Goal: Information Seeking & Learning: Learn about a topic

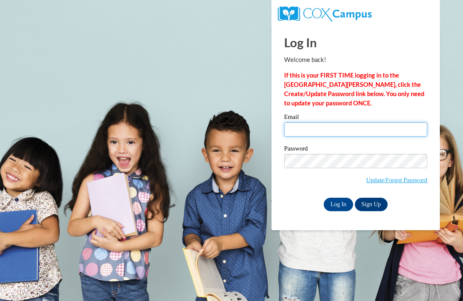
click at [386, 133] on input "Email" at bounding box center [355, 129] width 143 height 14
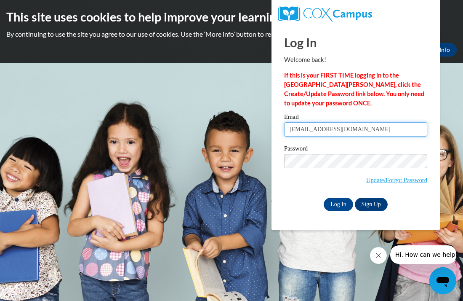
type input "[EMAIL_ADDRESS][DOMAIN_NAME]"
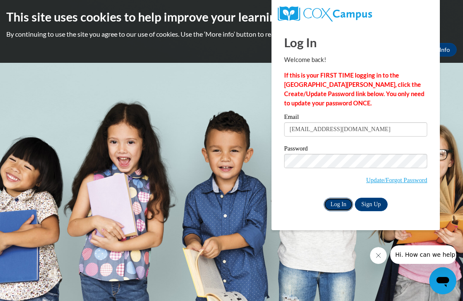
click at [346, 205] on input "Log In" at bounding box center [338, 204] width 29 height 13
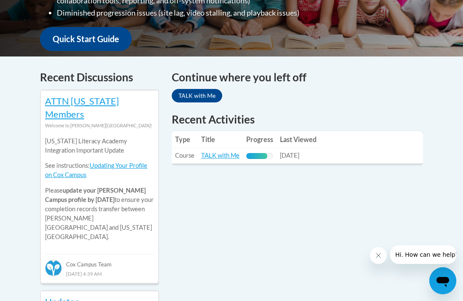
scroll to position [320, 0]
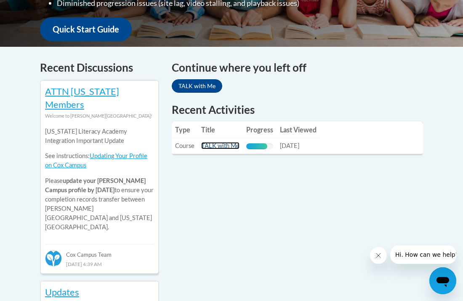
click at [232, 142] on link "TALK with Me" at bounding box center [220, 145] width 38 height 7
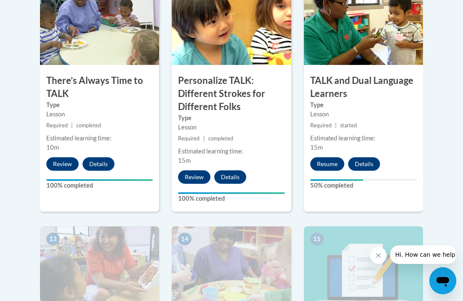
scroll to position [1028, 0]
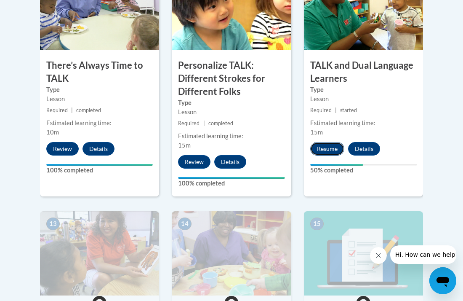
click at [318, 149] on button "Resume" at bounding box center [327, 148] width 34 height 13
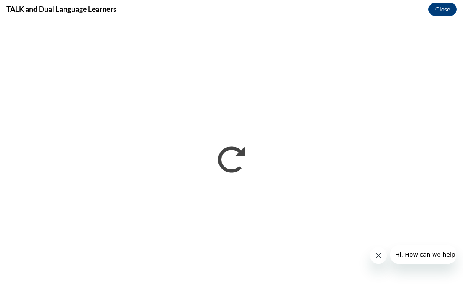
scroll to position [0, 0]
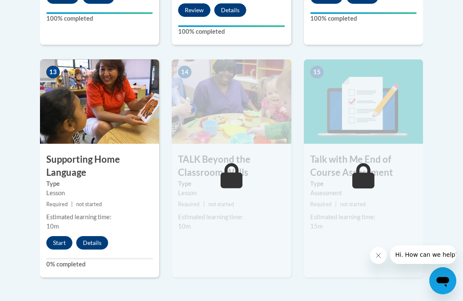
scroll to position [1196, 0]
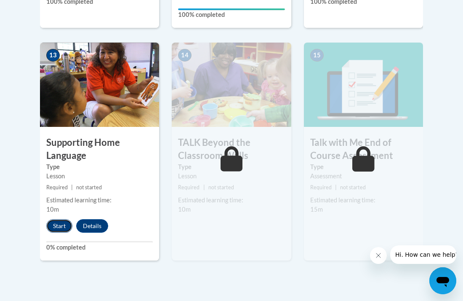
click at [60, 224] on button "Start" at bounding box center [59, 225] width 26 height 13
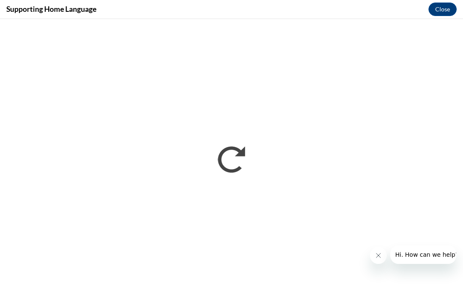
scroll to position [0, 0]
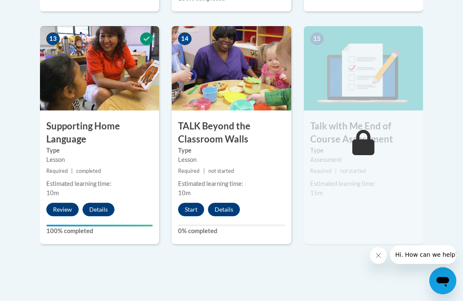
scroll to position [1213, 0]
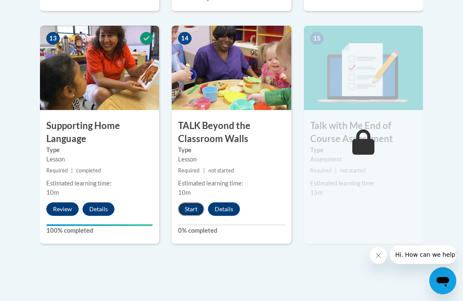
click at [197, 211] on button "Start" at bounding box center [191, 208] width 26 height 13
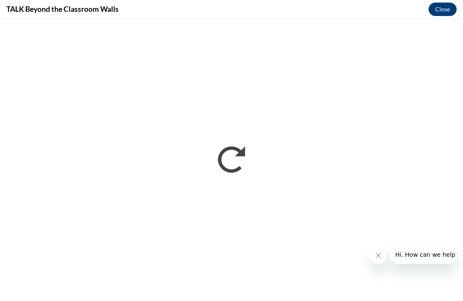
scroll to position [0, 0]
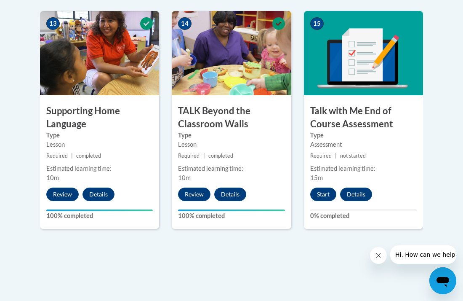
scroll to position [1230, 0]
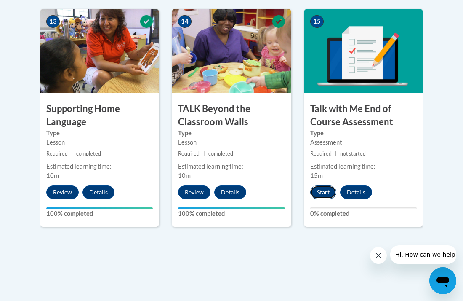
click at [329, 193] on button "Start" at bounding box center [323, 191] width 26 height 13
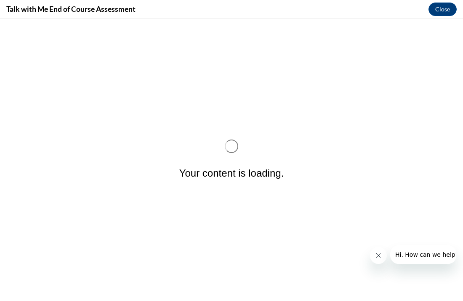
scroll to position [0, 0]
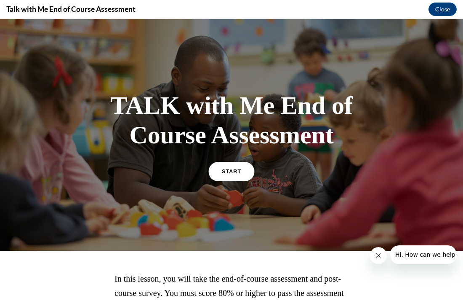
click at [240, 177] on link "START" at bounding box center [232, 170] width 46 height 19
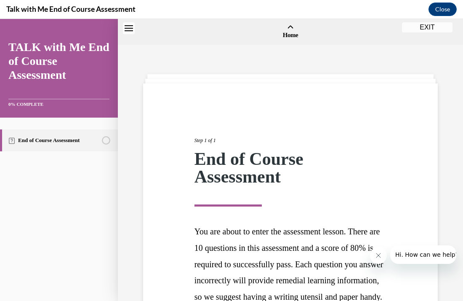
scroll to position [26, 0]
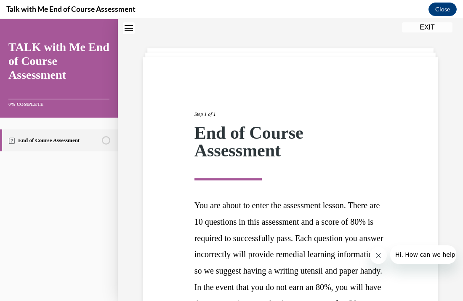
click at [309, 191] on div "Step 1 of 1 End of Course Assessment You are about to enter the assessment less…" at bounding box center [290, 242] width 205 height 303
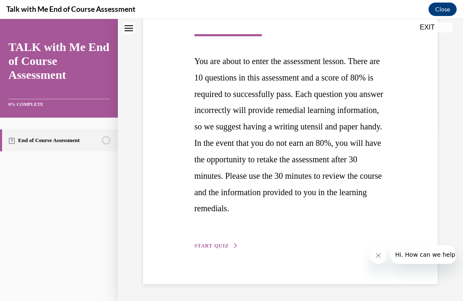
scroll to position [186, 0]
click at [215, 246] on span "START QUIZ" at bounding box center [212, 246] width 35 height 6
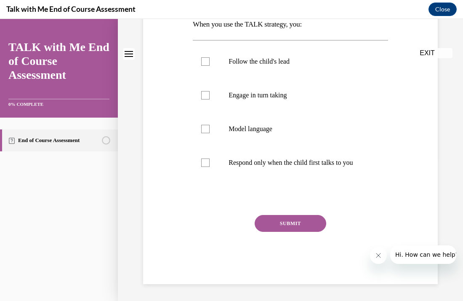
scroll to position [0, 0]
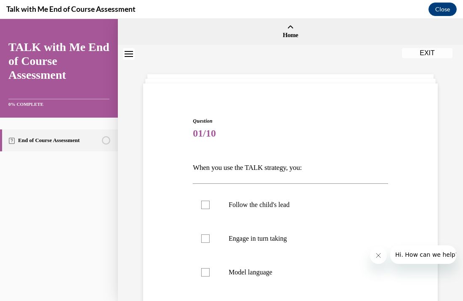
click at [368, 162] on p "When you use the TALK strategy, you:" at bounding box center [290, 168] width 195 height 14
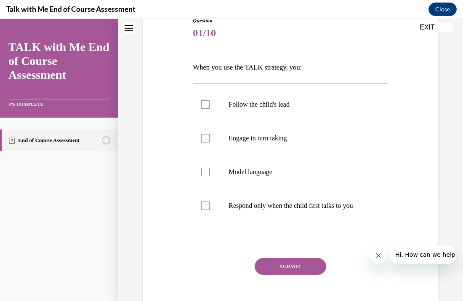
scroll to position [101, 0]
click at [285, 169] on p "Model language" at bounding box center [298, 171] width 138 height 8
click at [210, 169] on input "Model language" at bounding box center [205, 171] width 8 height 8
checkbox input "true"
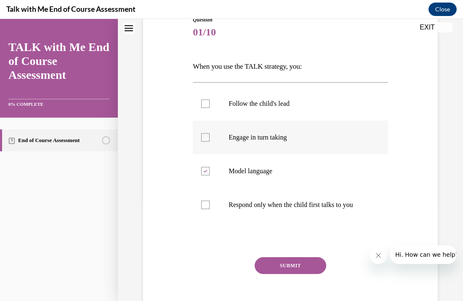
click at [292, 148] on label "Engage in turn taking" at bounding box center [290, 137] width 195 height 34
click at [210, 142] on input "Engage in turn taking" at bounding box center [205, 137] width 8 height 8
checkbox input "true"
click at [319, 106] on p "Follow the child's lead" at bounding box center [298, 103] width 138 height 8
click at [210, 106] on input "Follow the child's lead" at bounding box center [205, 103] width 8 height 8
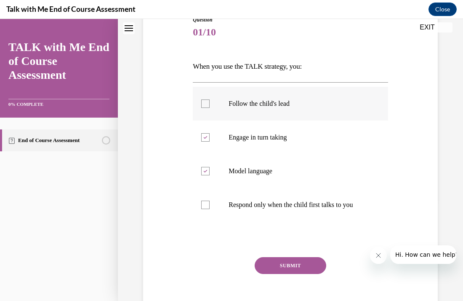
checkbox input "true"
click at [277, 262] on button "SUBMIT" at bounding box center [291, 265] width 72 height 17
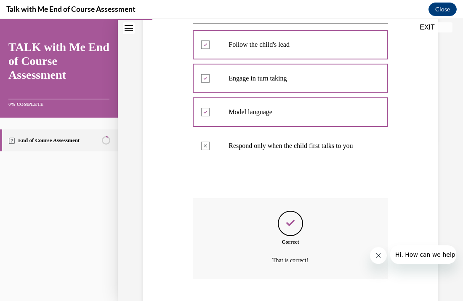
scroll to position [211, 0]
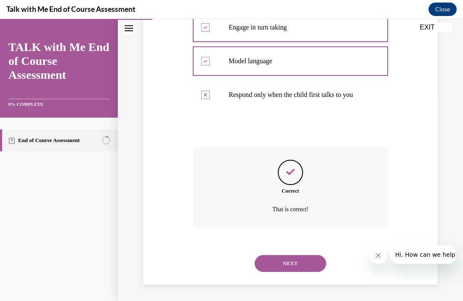
click at [275, 262] on button "NEXT" at bounding box center [291, 263] width 72 height 17
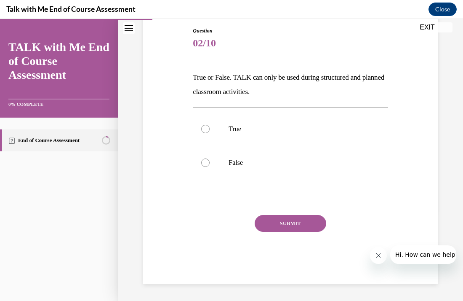
scroll to position [90, 0]
click at [302, 169] on label "False" at bounding box center [290, 163] width 195 height 34
click at [210, 167] on input "False" at bounding box center [205, 162] width 8 height 8
radio input "true"
click at [294, 224] on button "SUBMIT" at bounding box center [291, 223] width 72 height 17
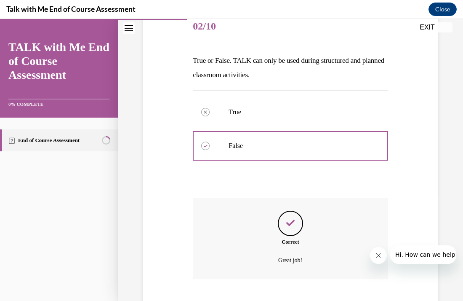
scroll to position [158, 0]
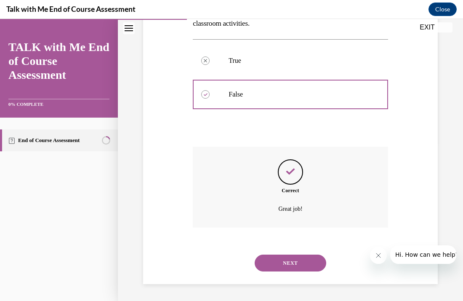
click at [273, 262] on button "NEXT" at bounding box center [291, 262] width 72 height 17
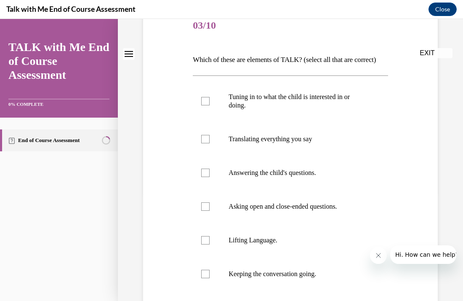
scroll to position [0, 0]
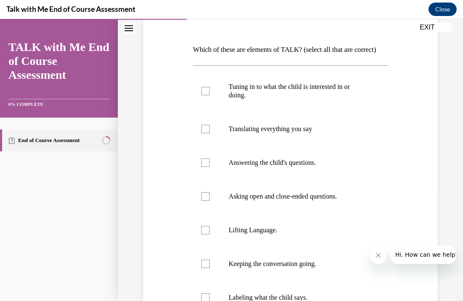
scroll to position [135, 0]
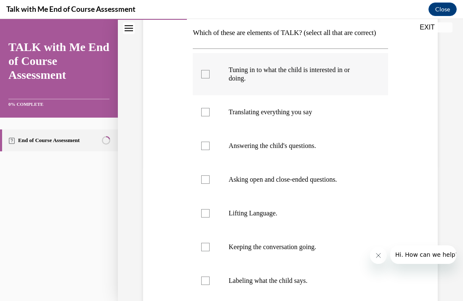
click at [290, 83] on p "Tuning in to what the child is interested in or doing." at bounding box center [298, 74] width 138 height 17
click at [210, 78] on input "Tuning in to what the child is interested in or doing." at bounding box center [205, 74] width 8 height 8
checkbox input "true"
click at [260, 150] on p "Answering the child's questions." at bounding box center [298, 146] width 138 height 8
click at [210, 150] on input "Answering the child's questions." at bounding box center [205, 146] width 8 height 8
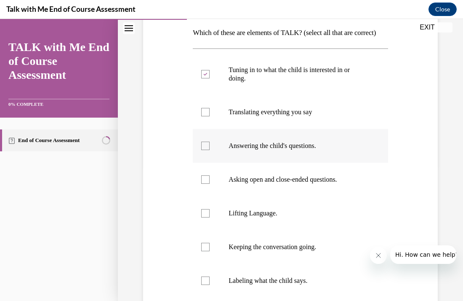
checkbox input "true"
click at [230, 217] on p "Lifting Language." at bounding box center [298, 213] width 138 height 8
click at [210, 217] on input "Lifting Language." at bounding box center [205, 213] width 8 height 8
checkbox input "true"
click at [212, 254] on label "Keeping the conversation going." at bounding box center [290, 247] width 195 height 34
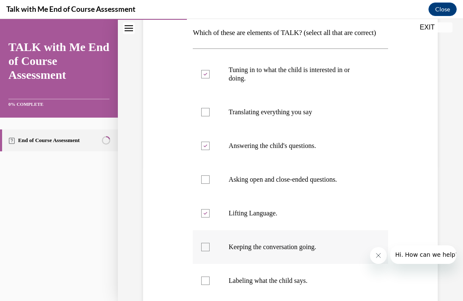
click at [210, 251] on input "Keeping the conversation going." at bounding box center [205, 247] width 8 height 8
checkbox input "true"
click at [161, 238] on div "Question 03/10 Which of these are elements of TALK? (select all that are correc…" at bounding box center [290, 179] width 299 height 445
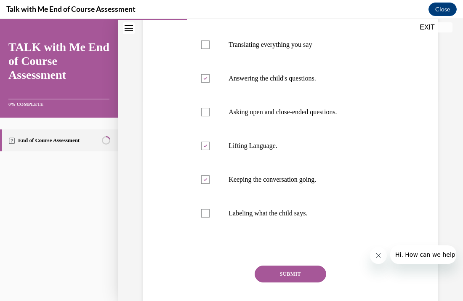
scroll to position [185, 0]
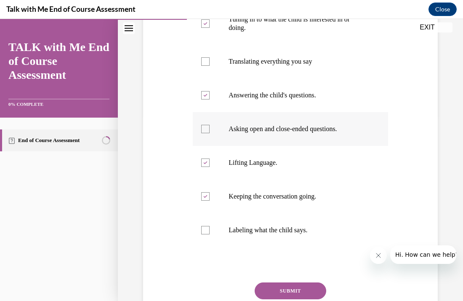
click at [281, 133] on p "Asking open and close-ended questions." at bounding box center [298, 129] width 138 height 8
click at [210, 133] on input "Asking open and close-ended questions." at bounding box center [205, 129] width 8 height 8
checkbox input "true"
click at [312, 69] on label "Translating everything you say" at bounding box center [290, 62] width 195 height 34
click at [210, 66] on input "Translating everything you say" at bounding box center [205, 61] width 8 height 8
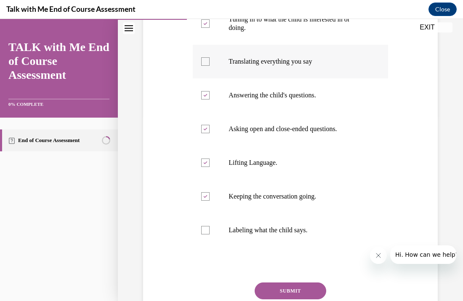
checkbox input "true"
click at [162, 222] on div "Question 03/10 Which of these are elements of TALK? (select all that are correc…" at bounding box center [290, 128] width 299 height 445
click at [268, 298] on button "SUBMIT" at bounding box center [291, 290] width 72 height 17
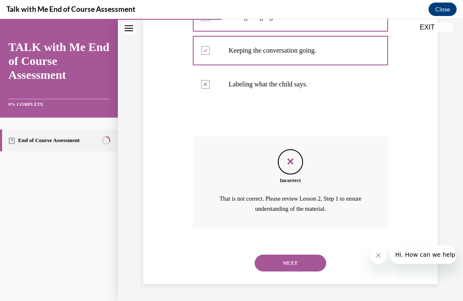
scroll to position [345, 0]
click at [175, 206] on div "Question 03/10 Which of these are elements of TALK? (select all that are correc…" at bounding box center [290, 22] width 299 height 523
click at [295, 265] on button "NEXT" at bounding box center [291, 262] width 72 height 17
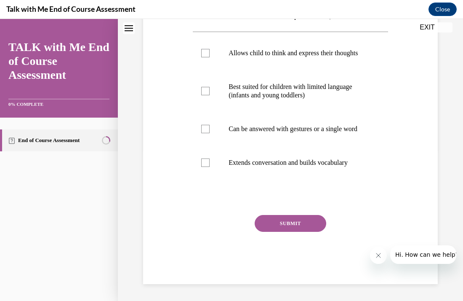
scroll to position [0, 0]
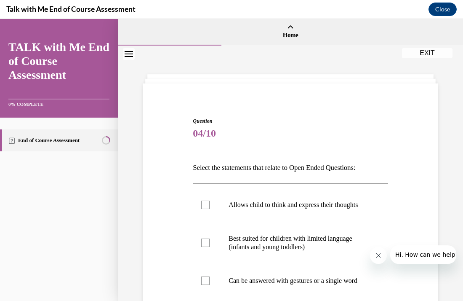
click at [161, 206] on div "Question 04/10 Select the statements that relate to Open Ended Questions: Allow…" at bounding box center [290, 264] width 299 height 344
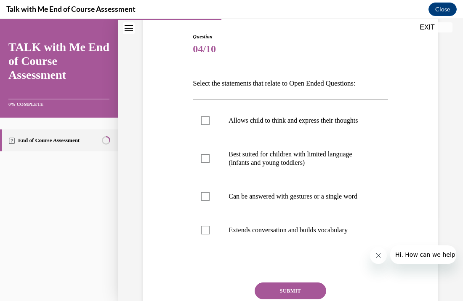
scroll to position [101, 0]
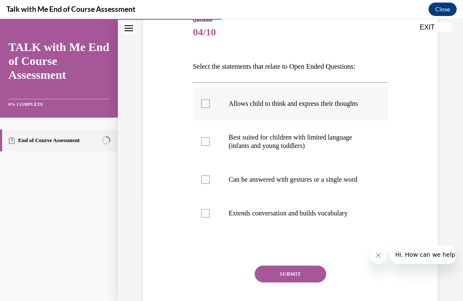
click at [232, 108] on p "Allows child to think and express their thoughts" at bounding box center [298, 103] width 138 height 8
click at [210, 108] on input "Allows child to think and express their thoughts" at bounding box center [205, 103] width 8 height 8
checkbox input "true"
click at [221, 225] on label "Extends conversation and builds vocabulary" at bounding box center [290, 213] width 195 height 34
click at [210, 217] on input "Extends conversation and builds vocabulary" at bounding box center [205, 213] width 8 height 8
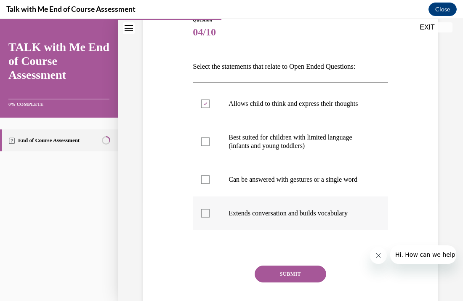
checkbox input "true"
click at [269, 282] on button "SUBMIT" at bounding box center [291, 273] width 72 height 17
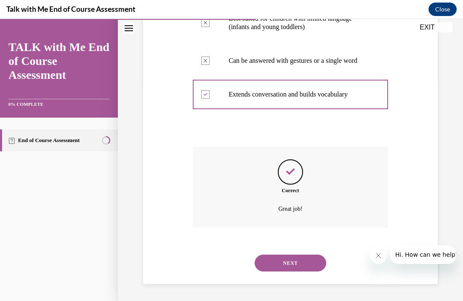
scroll to position [236, 0]
click at [273, 267] on button "NEXT" at bounding box center [291, 262] width 72 height 17
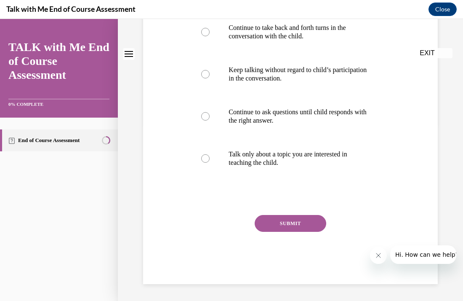
scroll to position [0, 0]
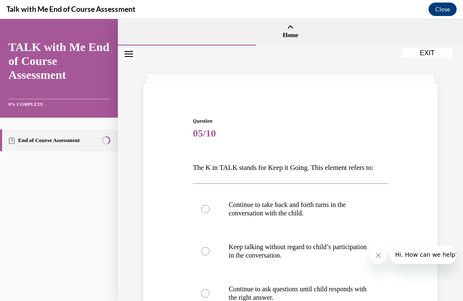
click at [157, 203] on div "Question 05/10 The K in TALK stands for Keep it Going. This element refers to: …" at bounding box center [290, 276] width 299 height 369
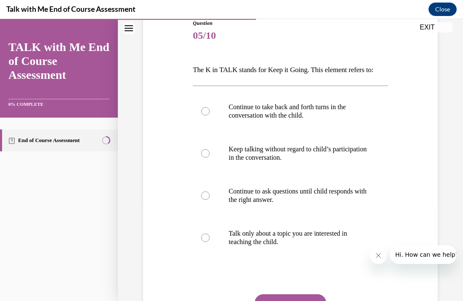
scroll to position [118, 0]
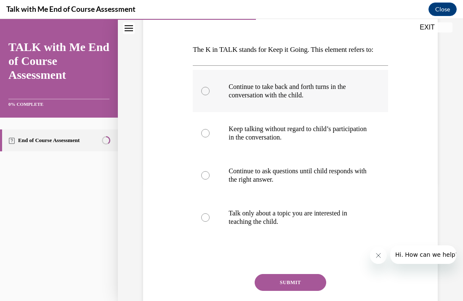
click at [278, 95] on p "Continue to take back and forth turns in the conversation with the child." at bounding box center [298, 91] width 138 height 17
click at [210, 95] on input "Continue to take back and forth turns in the conversation with the child." at bounding box center [205, 91] width 8 height 8
radio input "true"
click at [284, 287] on button "SUBMIT" at bounding box center [291, 282] width 72 height 17
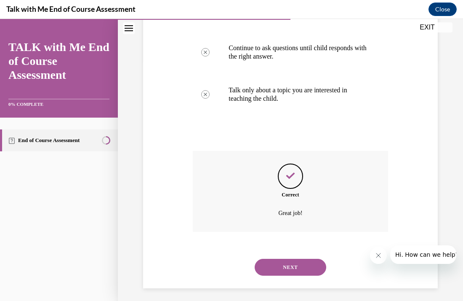
scroll to position [245, 0]
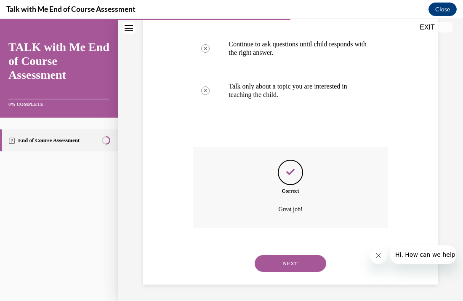
click at [303, 261] on button "NEXT" at bounding box center [291, 263] width 72 height 17
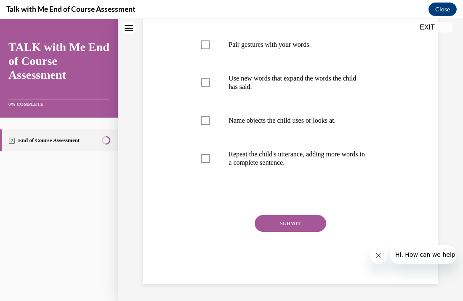
scroll to position [0, 0]
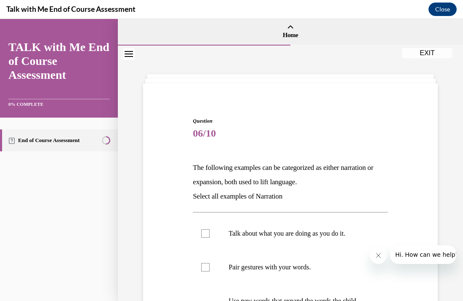
click at [154, 186] on div "Question 06/10 The following examples can be categorized as either narration or…" at bounding box center [290, 299] width 299 height 415
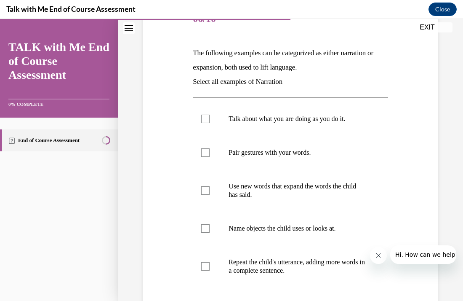
scroll to position [118, 0]
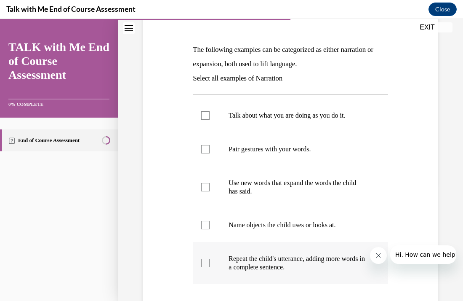
click at [234, 263] on p "Repeat the child's utterance, adding more words in a complete sentence." at bounding box center [298, 262] width 138 height 17
click at [210, 263] on input "Repeat the child's utterance, adding more words in a complete sentence." at bounding box center [205, 263] width 8 height 8
checkbox input "true"
click at [264, 185] on p "Use new words that expand the words the child has said." at bounding box center [298, 187] width 138 height 17
click at [210, 185] on input "Use new words that expand the words the child has said." at bounding box center [205, 187] width 8 height 8
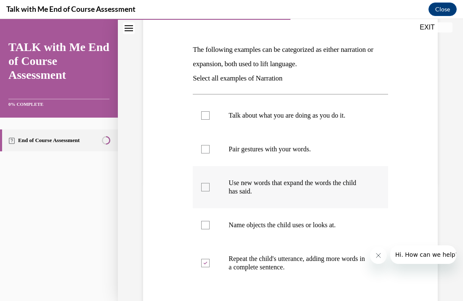
checkbox input "true"
click at [277, 227] on p "Name objects the child uses or looks at." at bounding box center [298, 225] width 138 height 8
click at [210, 227] on input "Name objects the child uses or looks at." at bounding box center [205, 225] width 8 height 8
checkbox input "true"
click at [174, 239] on div "Question 06/10 The following examples can be categorized as either narration or…" at bounding box center [290, 181] width 299 height 415
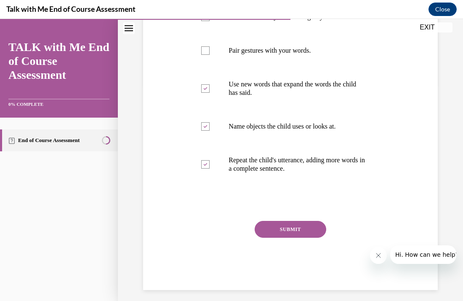
scroll to position [222, 0]
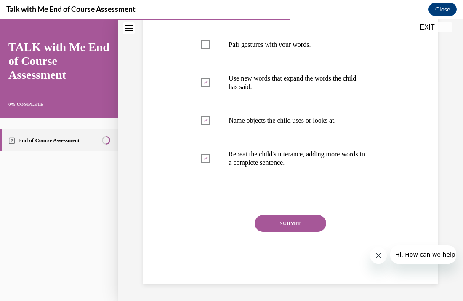
click at [270, 224] on button "SUBMIT" at bounding box center [291, 223] width 72 height 17
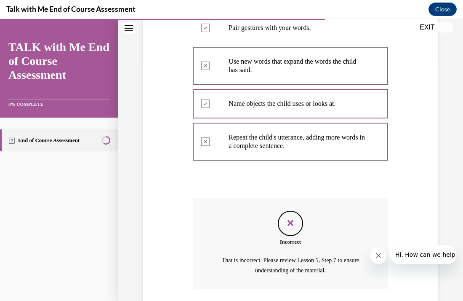
scroll to position [300, 0]
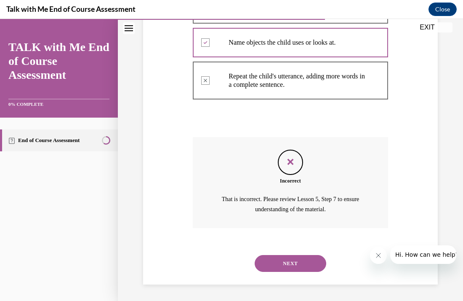
click at [158, 191] on div "Question 06/10 The following examples can be categorized as either narration or…" at bounding box center [290, 37] width 299 height 493
click at [287, 267] on button "NEXT" at bounding box center [291, 263] width 72 height 17
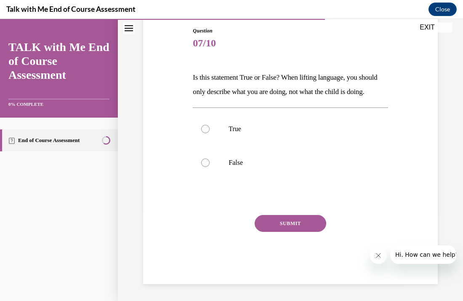
scroll to position [94, 0]
click at [233, 169] on label "False" at bounding box center [290, 163] width 195 height 34
click at [210, 167] on input "False" at bounding box center [205, 162] width 8 height 8
radio input "true"
click at [273, 230] on button "SUBMIT" at bounding box center [291, 223] width 72 height 17
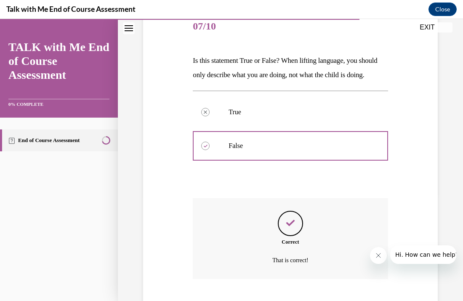
scroll to position [172, 0]
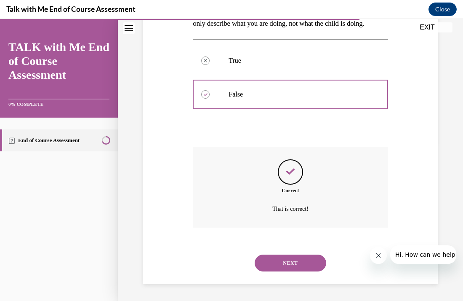
click at [278, 258] on button "NEXT" at bounding box center [291, 262] width 72 height 17
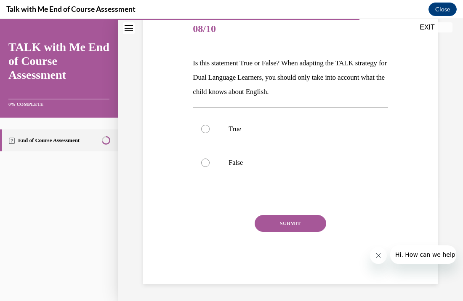
scroll to position [94, 0]
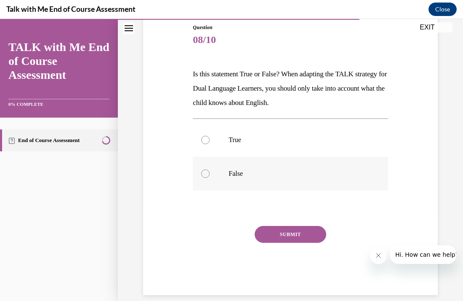
click at [241, 180] on label "False" at bounding box center [290, 174] width 195 height 34
click at [210, 178] on input "False" at bounding box center [205, 173] width 8 height 8
radio input "true"
click at [281, 236] on button "SUBMIT" at bounding box center [291, 234] width 72 height 17
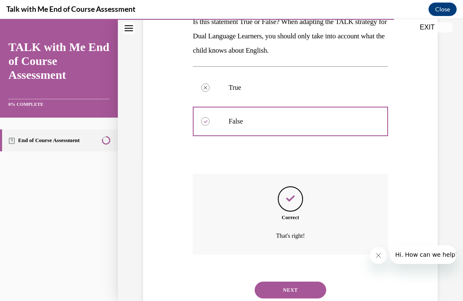
scroll to position [172, 0]
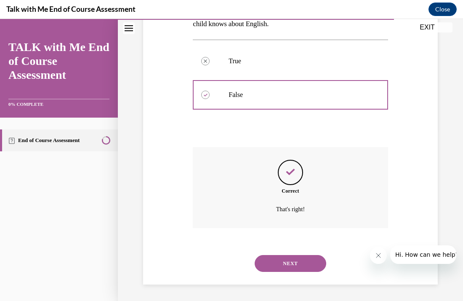
click at [270, 268] on button "NEXT" at bounding box center [291, 263] width 72 height 17
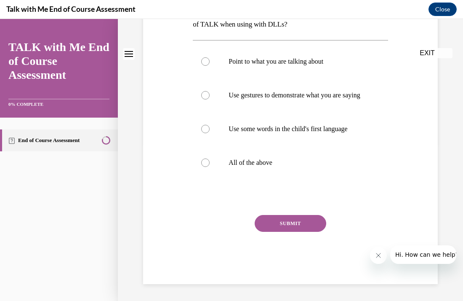
scroll to position [0, 0]
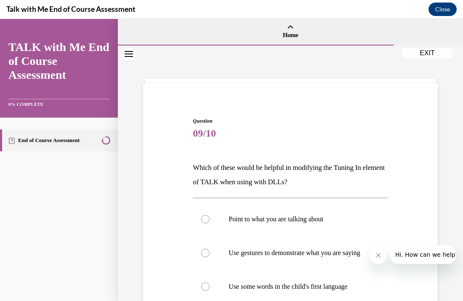
click at [169, 225] on div "Question 09/10 Which of these would be helpful in modifying the Tuning In eleme…" at bounding box center [290, 267] width 299 height 350
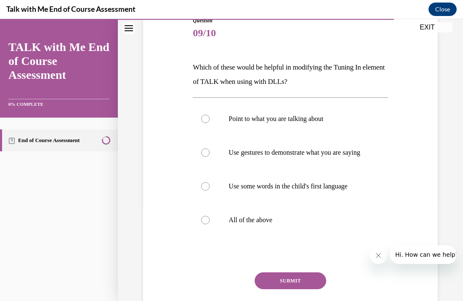
scroll to position [101, 0]
click at [251, 223] on p "All of the above" at bounding box center [298, 219] width 138 height 8
click at [210, 223] on input "All of the above" at bounding box center [205, 219] width 8 height 8
radio input "true"
click at [290, 285] on button "SUBMIT" at bounding box center [291, 279] width 72 height 17
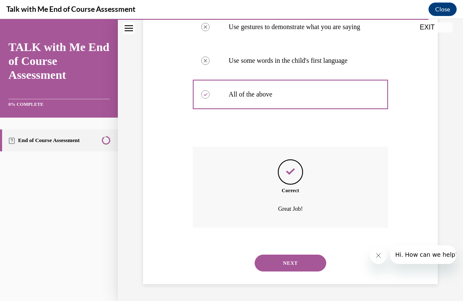
scroll to position [234, 0]
click at [290, 262] on button "NEXT" at bounding box center [291, 262] width 72 height 17
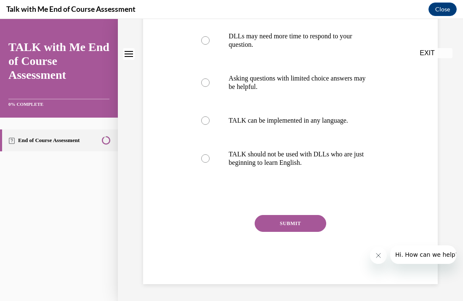
scroll to position [0, 0]
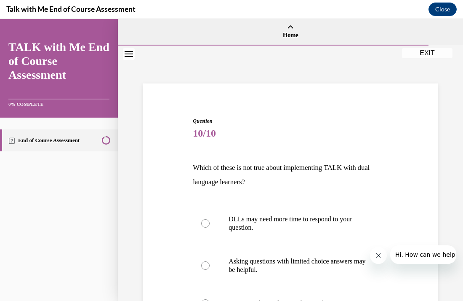
click at [172, 227] on div "Question 10/10 Which of these is not true about implementing TALK with dual lan…" at bounding box center [290, 279] width 299 height 375
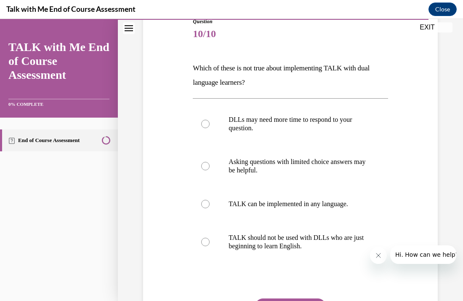
scroll to position [101, 0]
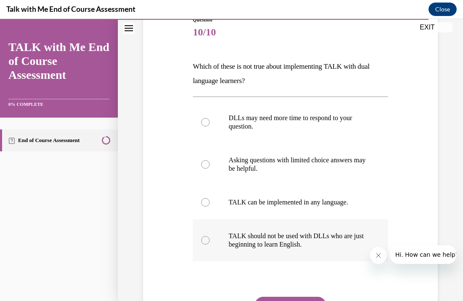
click at [272, 241] on p "TALK should not be used with DLLs who are just beginning to learn English." at bounding box center [298, 240] width 138 height 17
click at [210, 241] on input "TALK should not be used with DLLs who are just beginning to learn English." at bounding box center [205, 240] width 8 height 8
radio input "true"
click at [155, 252] on div "Question 10/10 Which of these is not true about implementing TALK with dual lan…" at bounding box center [290, 178] width 299 height 375
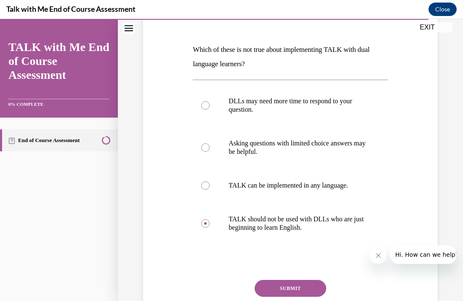
scroll to position [135, 0]
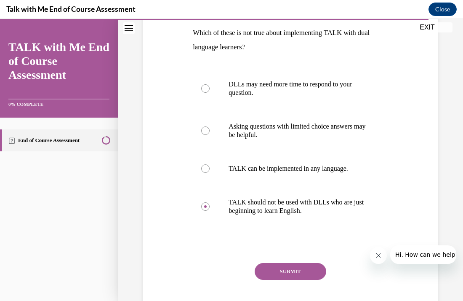
click at [292, 273] on button "SUBMIT" at bounding box center [291, 271] width 72 height 17
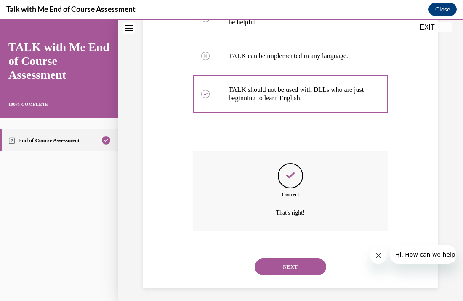
scroll to position [251, 0]
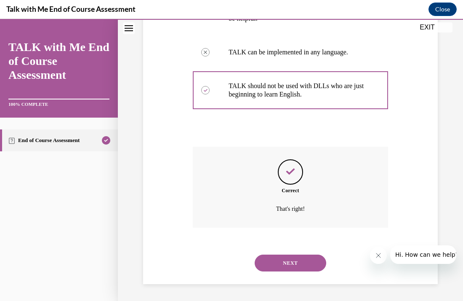
click at [291, 258] on button "NEXT" at bounding box center [291, 262] width 72 height 17
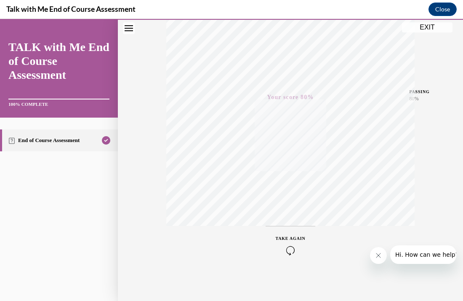
scroll to position [150, 0]
click at [145, 230] on div "Quiz Results PASSING 80% Your score 80% Passed PASSING 80% Your score Your scor…" at bounding box center [290, 98] width 345 height 405
click at [439, 33] on div "Quiz Results PASSING 80% Your score 80% Passed PASSING 80% Your score Your scor…" at bounding box center [290, 98] width 345 height 405
click at [438, 29] on button "EXIT" at bounding box center [427, 27] width 51 height 10
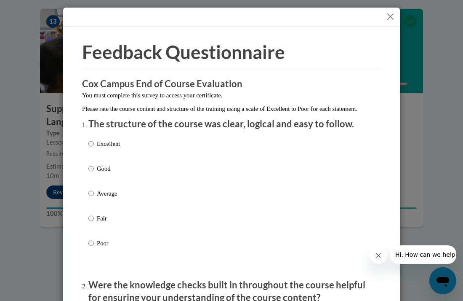
click at [294, 151] on div "Excellent Good Average Fair Poor" at bounding box center [231, 203] width 286 height 137
click at [110, 148] on p "Excellent" at bounding box center [108, 143] width 23 height 9
click at [94, 148] on input "Excellent" at bounding box center [90, 143] width 5 height 9
radio input "true"
click at [135, 88] on h3 "Cox Campus End of Course Evaluation" at bounding box center [231, 84] width 299 height 13
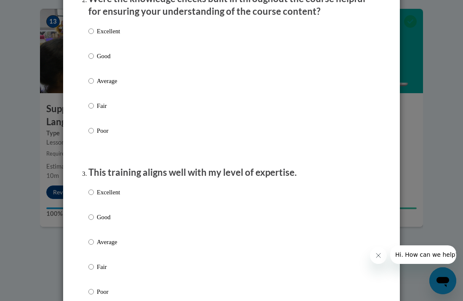
scroll to position [286, 0]
click at [110, 35] on p "Excellent" at bounding box center [108, 30] width 23 height 9
click at [94, 35] on input "Excellent" at bounding box center [90, 30] width 5 height 9
radio input "true"
click at [97, 196] on p "Excellent" at bounding box center [108, 191] width 23 height 9
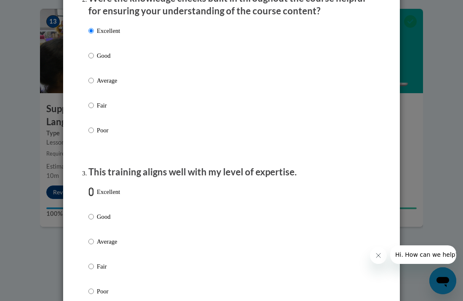
click at [94, 196] on input "Excellent" at bounding box center [90, 191] width 5 height 9
radio input "true"
click at [160, 179] on p "This training aligns well with my level of expertise." at bounding box center [231, 172] width 286 height 13
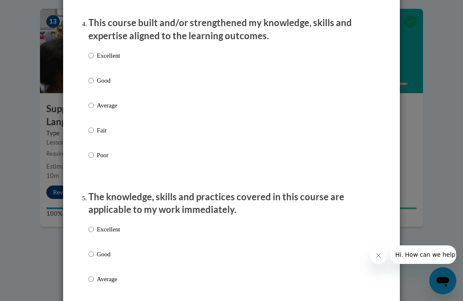
scroll to position [607, 0]
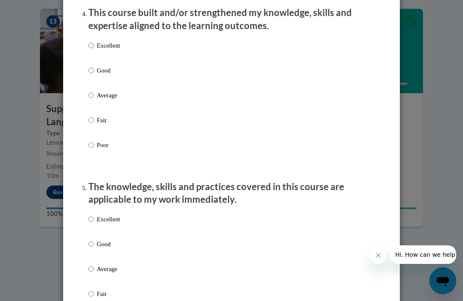
click at [113, 61] on label "Excellent" at bounding box center [104, 52] width 32 height 23
click at [94, 50] on input "Excellent" at bounding box center [90, 45] width 5 height 9
radio input "true"
click at [103, 224] on p "Excellent" at bounding box center [108, 218] width 23 height 9
click at [94, 224] on input "Excellent" at bounding box center [90, 218] width 5 height 9
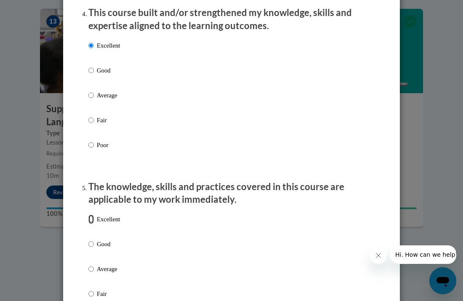
radio input "true"
click at [113, 206] on p "The knowledge, skills and practices covered in this course are applicable to my…" at bounding box center [231, 193] width 286 height 26
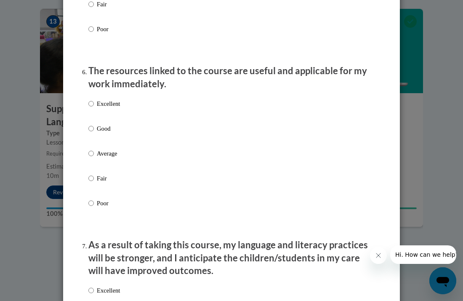
scroll to position [927, 0]
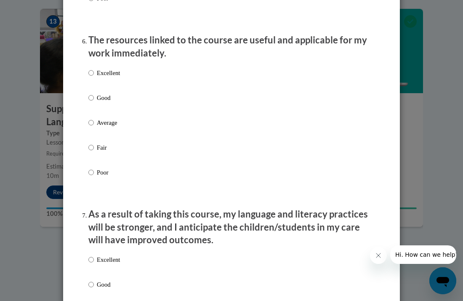
click at [105, 78] on p "Excellent" at bounding box center [108, 72] width 23 height 9
click at [94, 78] on input "Excellent" at bounding box center [90, 72] width 5 height 9
radio input "true"
click at [96, 269] on label "Excellent" at bounding box center [104, 266] width 32 height 23
click at [94, 264] on input "Excellent" at bounding box center [90, 259] width 5 height 9
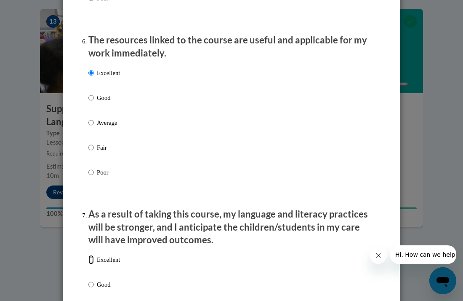
radio input "true"
click at [134, 230] on p "As a result of taking this course, my language and literacy practices will be s…" at bounding box center [231, 227] width 286 height 39
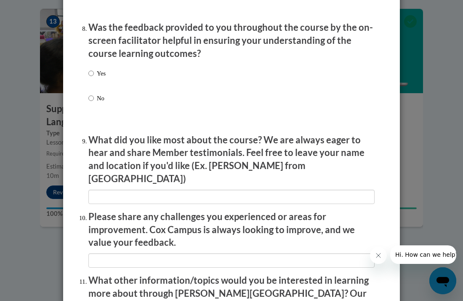
scroll to position [1314, 0]
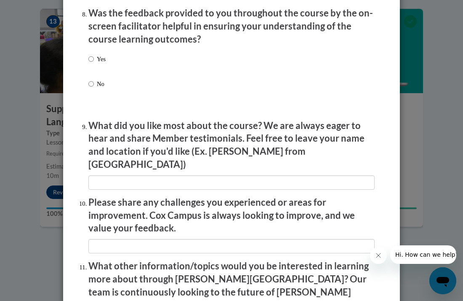
click at [96, 68] on label "Yes" at bounding box center [96, 65] width 17 height 23
click at [94, 64] on input "Yes" at bounding box center [90, 58] width 5 height 9
radio input "true"
click at [139, 154] on p "What did you like most about the course? We are always eager to hear and share …" at bounding box center [231, 145] width 286 height 52
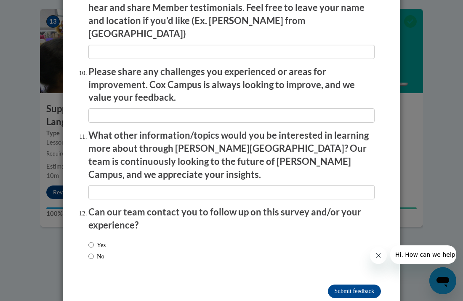
scroll to position [1454, 0]
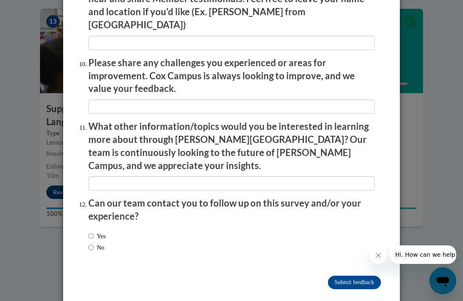
click at [104, 243] on label "No" at bounding box center [96, 247] width 16 height 9
click at [94, 243] on input "No" at bounding box center [90, 247] width 5 height 9
radio input "true"
click at [367, 276] on input "Submit feedback" at bounding box center [354, 282] width 53 height 13
